Goal: Check status: Check status

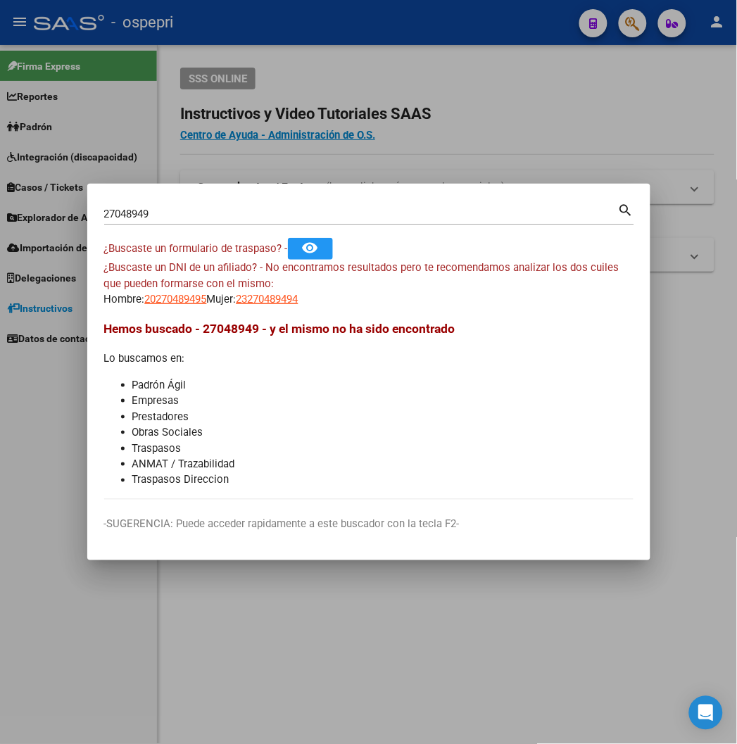
click at [635, 214] on mat-icon "search" at bounding box center [626, 209] width 16 height 17
click at [114, 206] on div "27048949 Buscar (apellido, dni, cuil, [PERSON_NAME], cuit, obra social)" at bounding box center [361, 214] width 514 height 21
click at [111, 219] on input "27048949" at bounding box center [361, 214] width 514 height 13
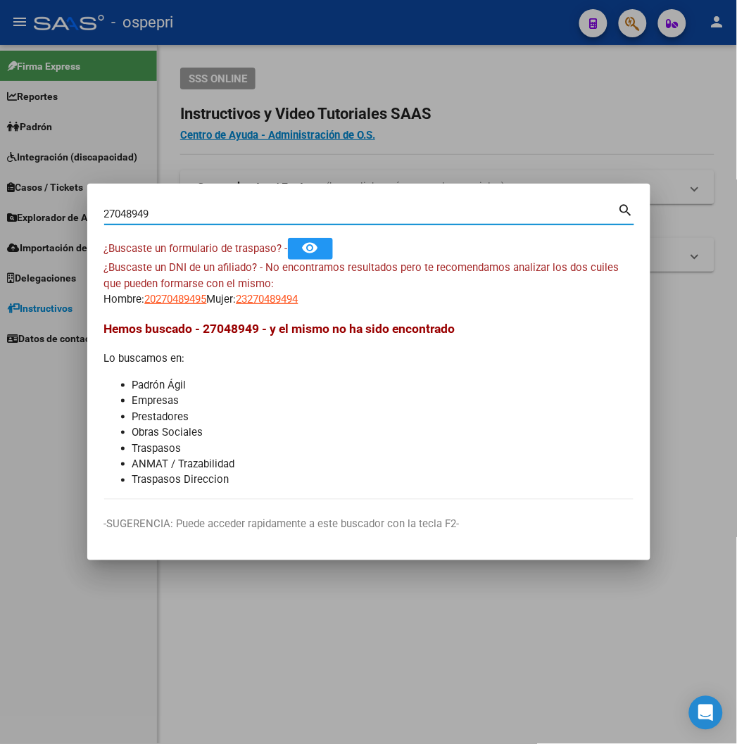
paste input "34221478"
type input "34221478"
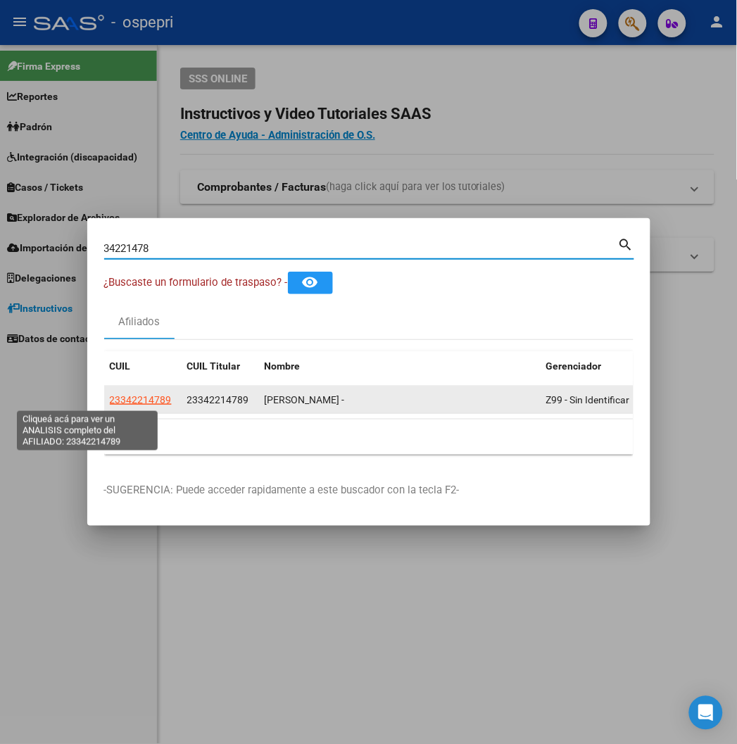
click at [110, 401] on span "23342214789" at bounding box center [141, 399] width 62 height 11
type textarea "23342214789"
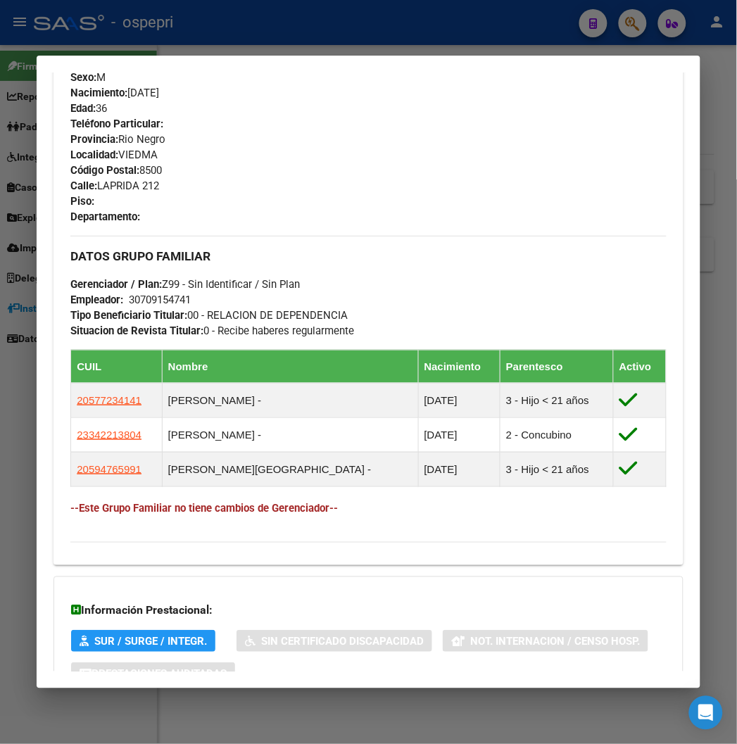
scroll to position [787, 0]
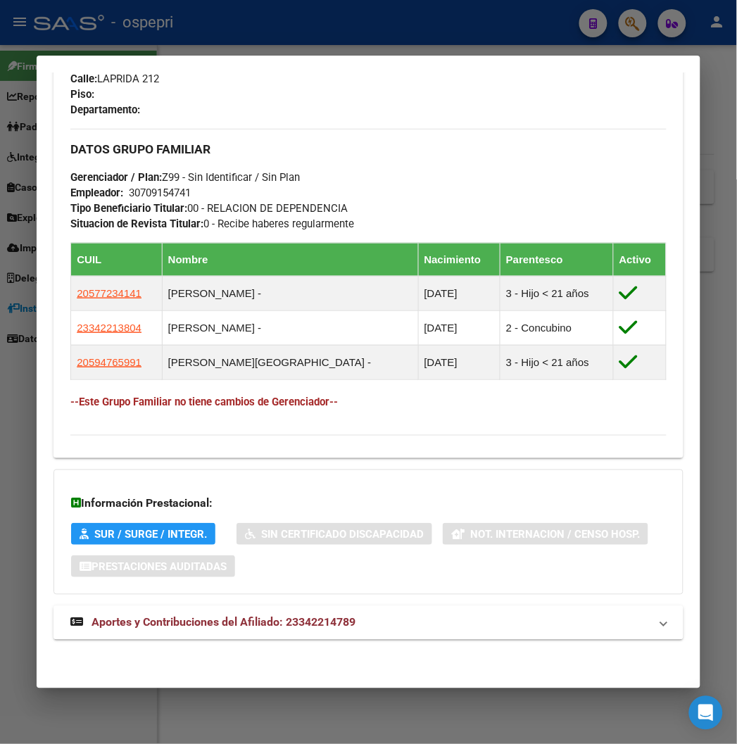
click at [207, 620] on span "Aportes y Contribuciones del Afiliado: 23342214789" at bounding box center [224, 622] width 264 height 13
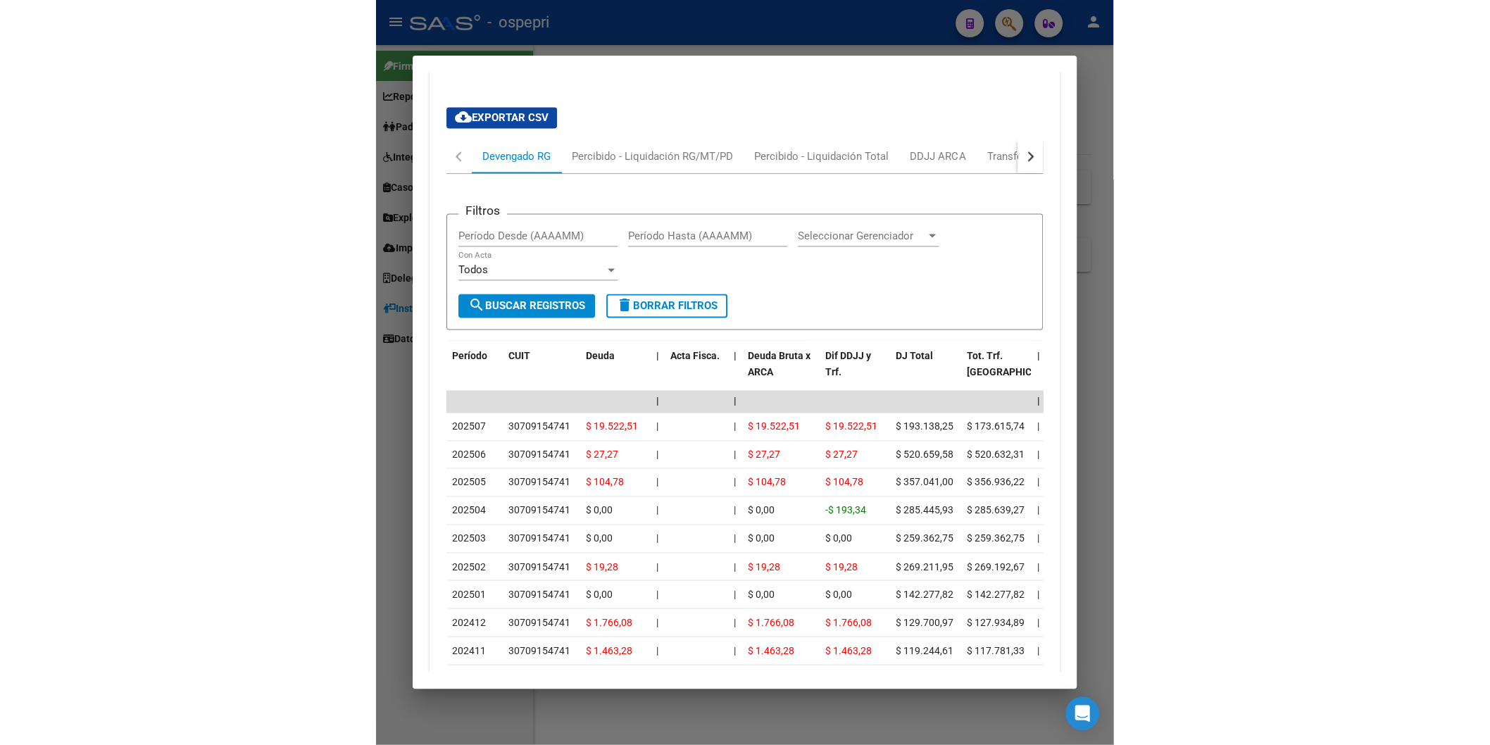
scroll to position [1149, 0]
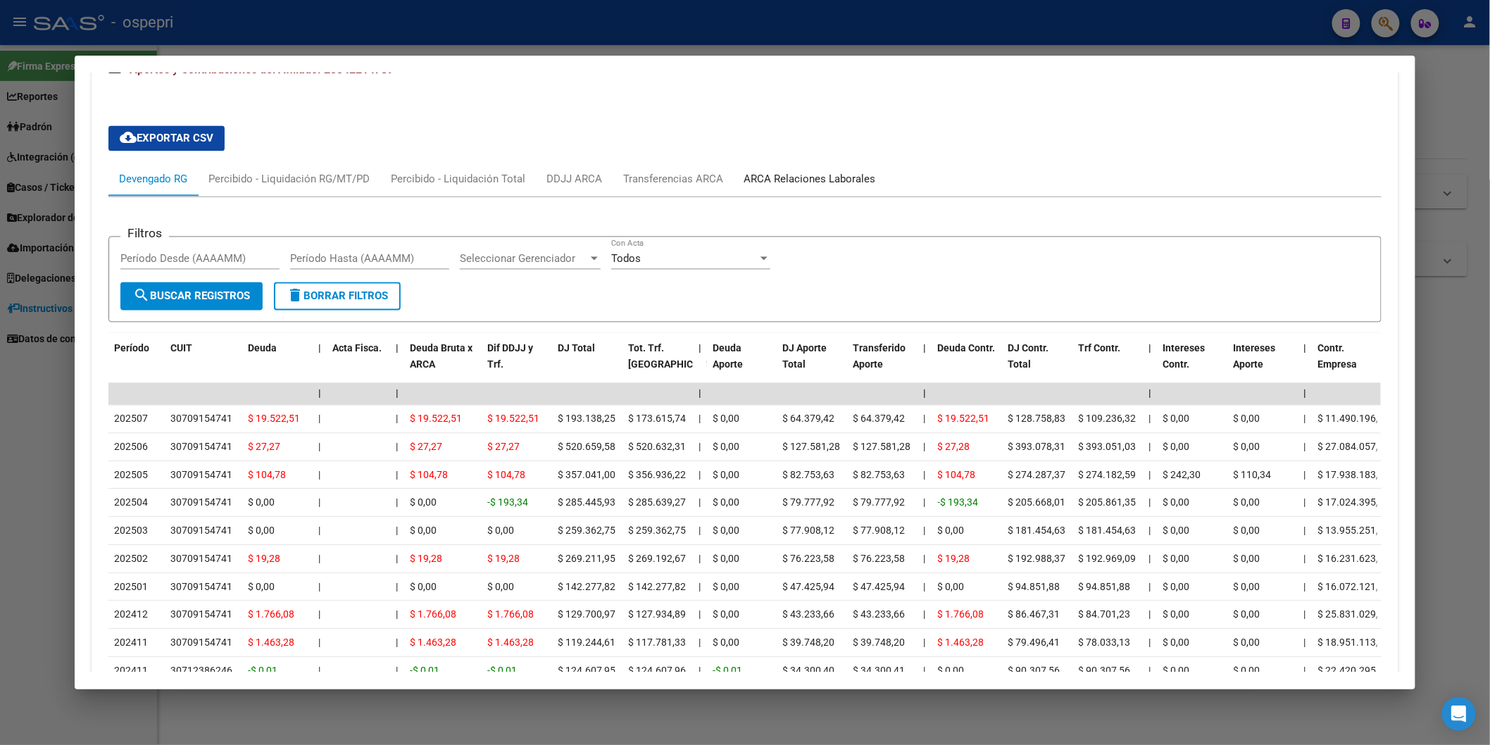
click at [737, 170] on div "ARCA Relaciones Laborales" at bounding box center [810, 180] width 153 height 34
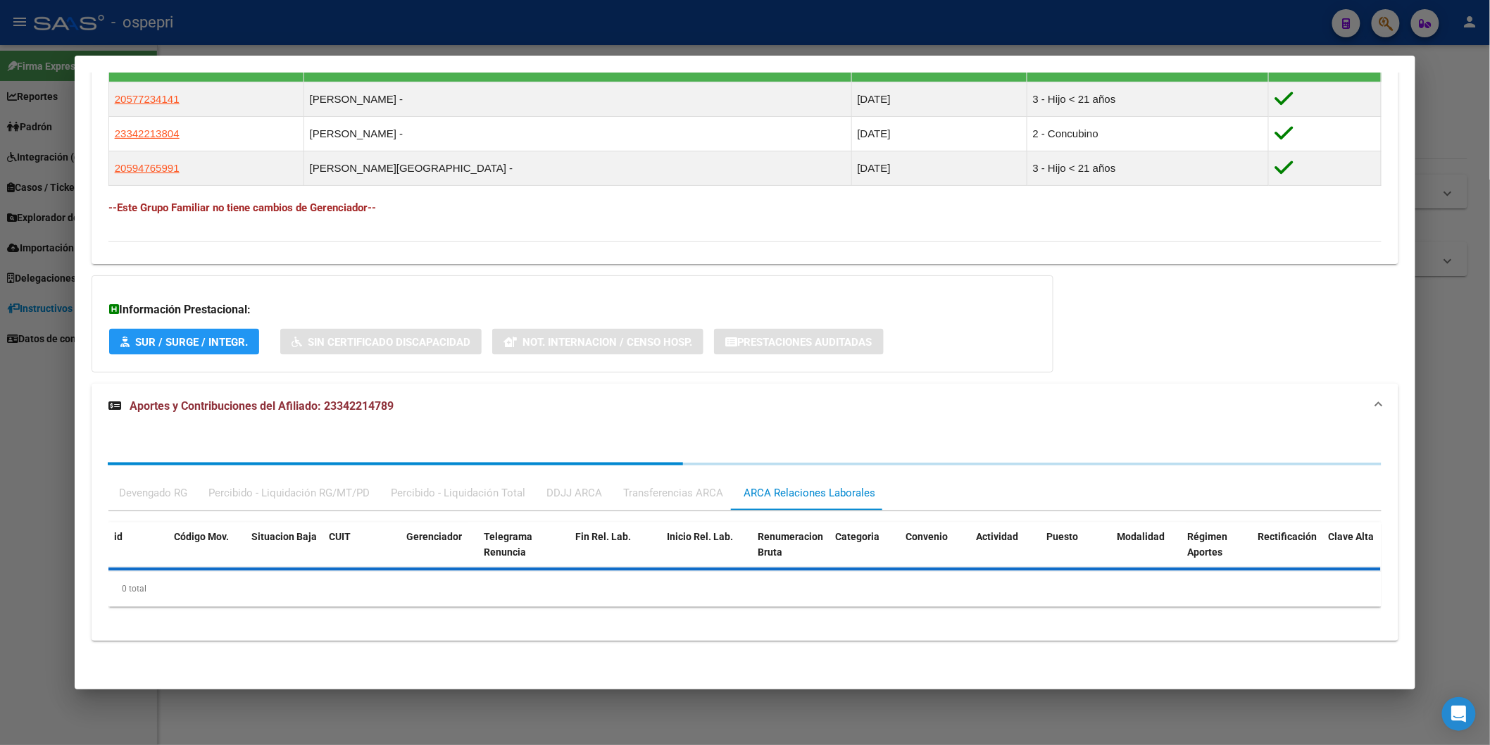
scroll to position [990, 0]
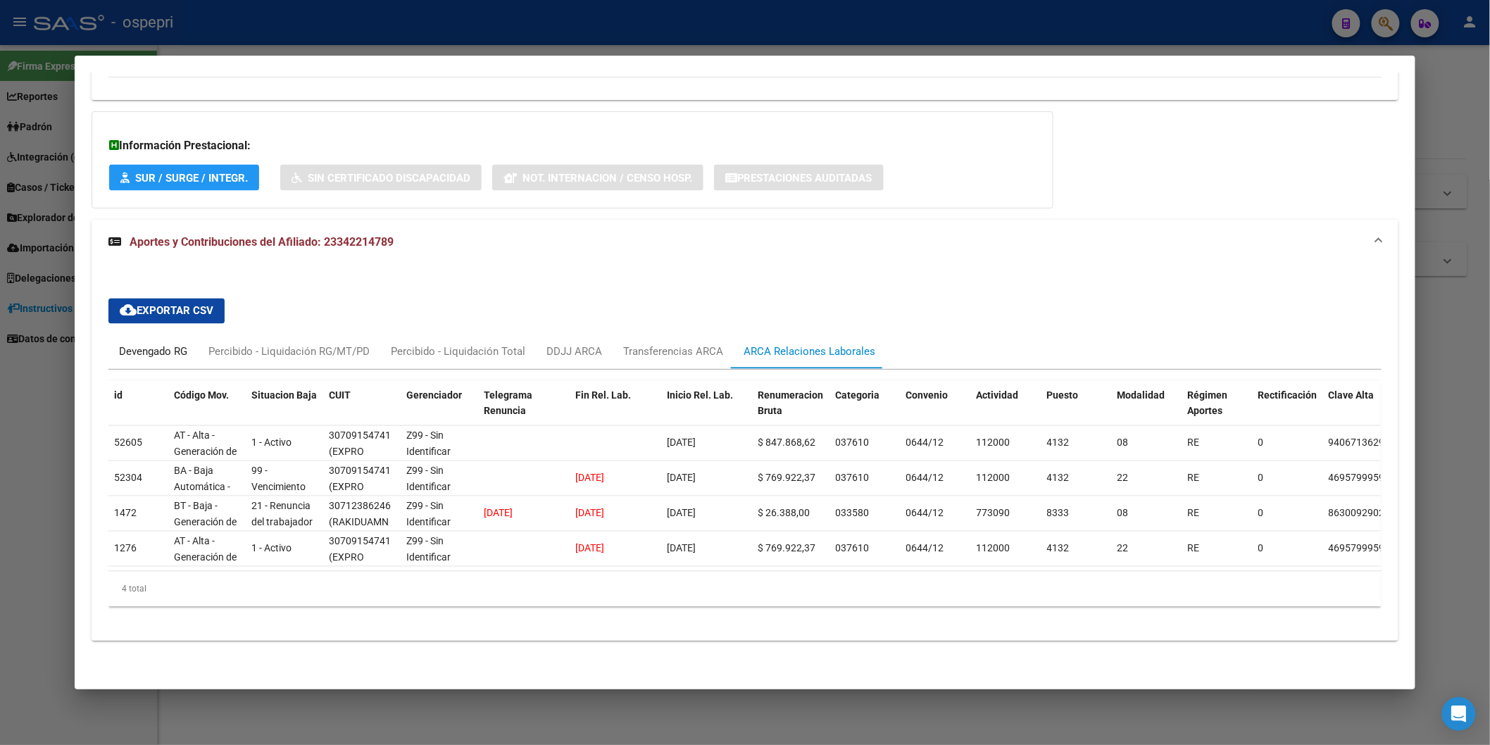
click at [150, 344] on div "Devengado RG" at bounding box center [153, 351] width 68 height 15
